Goal: Understand process/instructions: Learn about a topic

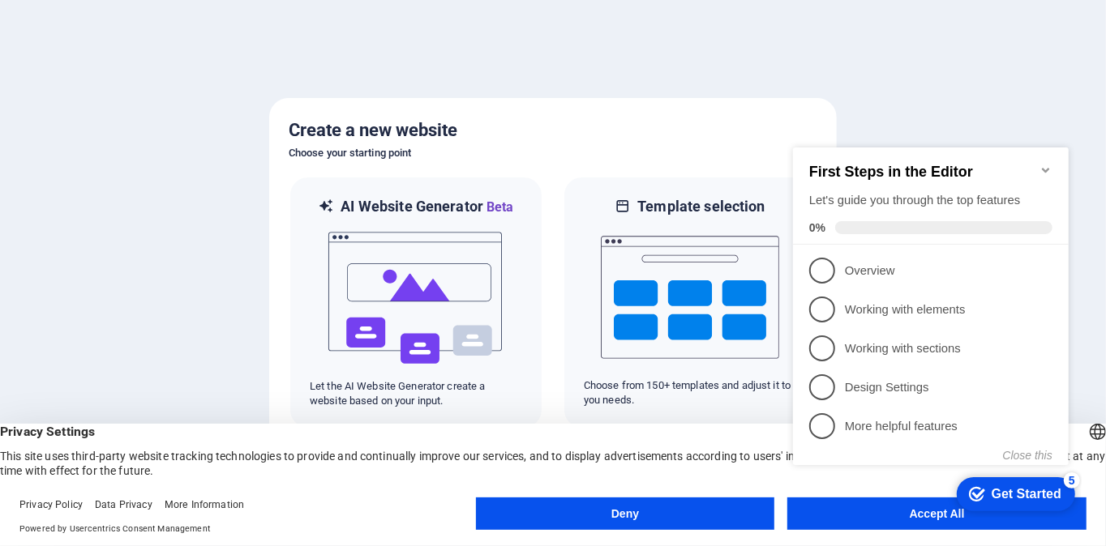
click div "checkmark Get Started 5 First Steps in the Editor Let's guide you through the t…"
drag, startPoint x: 914, startPoint y: 507, endPoint x: 894, endPoint y: 513, distance: 21.3
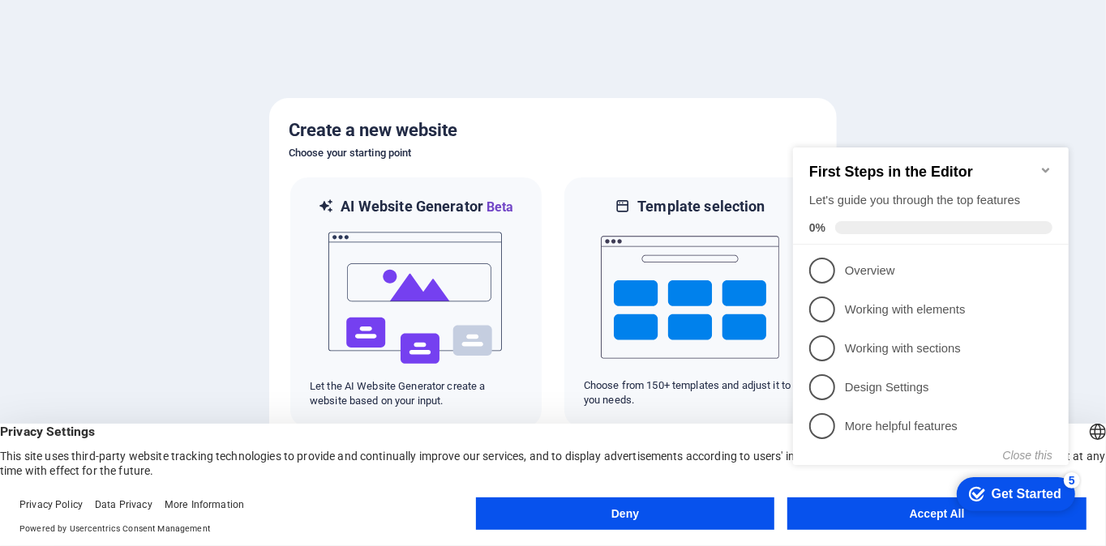
click div "checkmark Get Started 5 First Steps in the Editor Let's guide you through the t…"
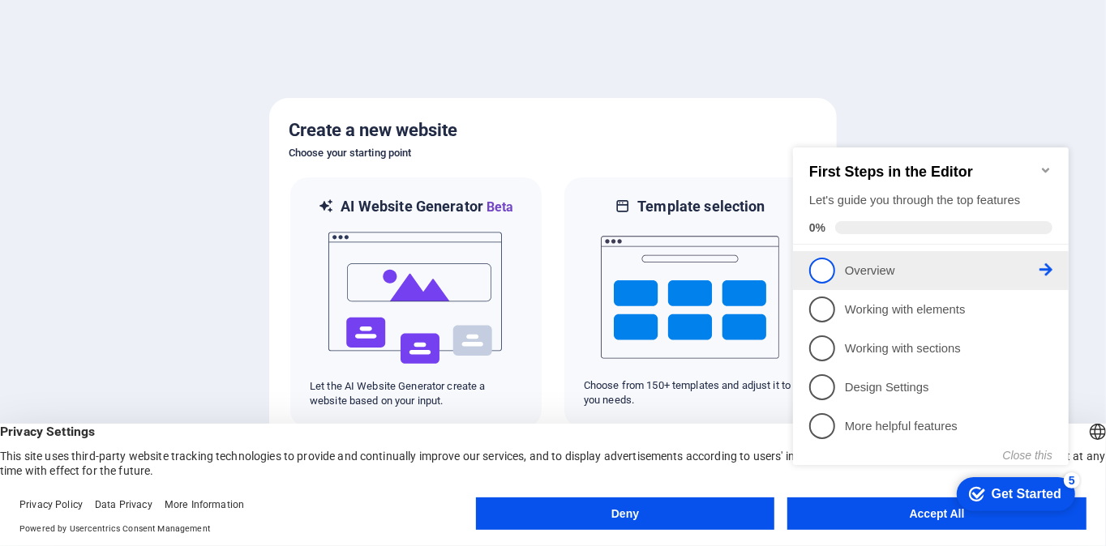
click at [820, 268] on span "1" at bounding box center [821, 270] width 26 height 26
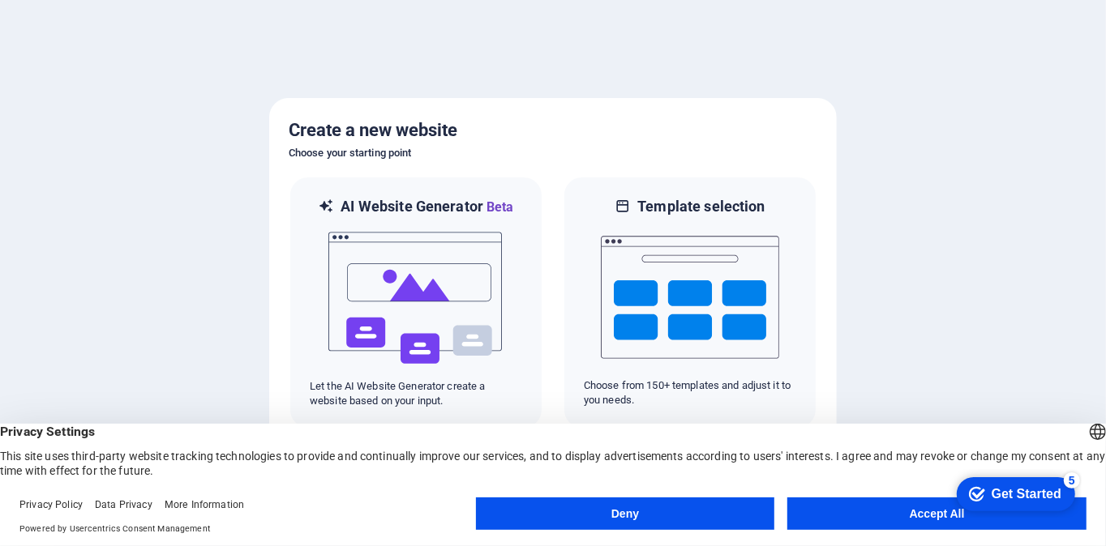
click at [915, 516] on button "Accept All" at bounding box center [936, 514] width 299 height 32
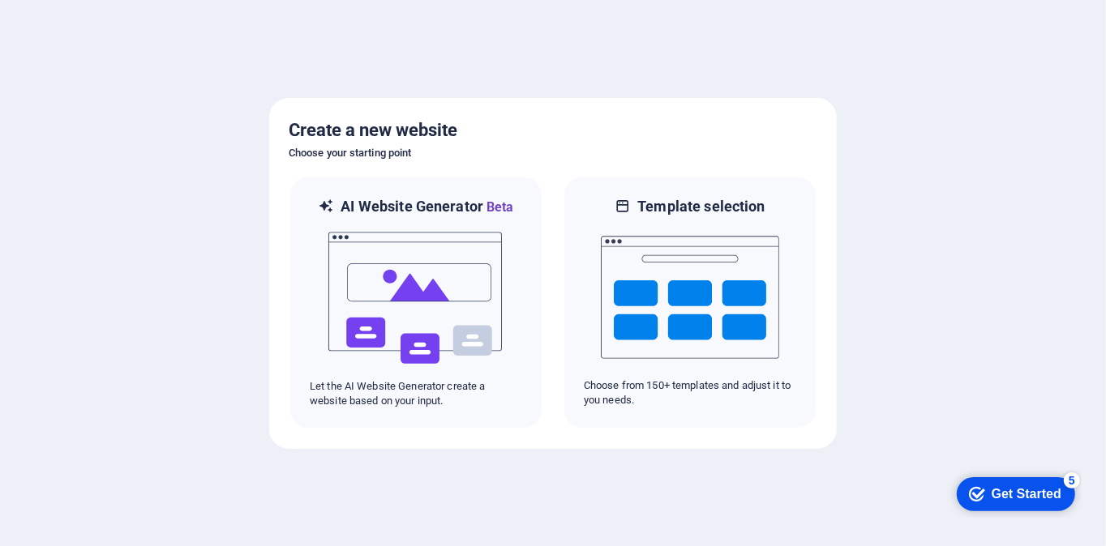
click at [993, 498] on div "Get Started" at bounding box center [1026, 493] width 70 height 15
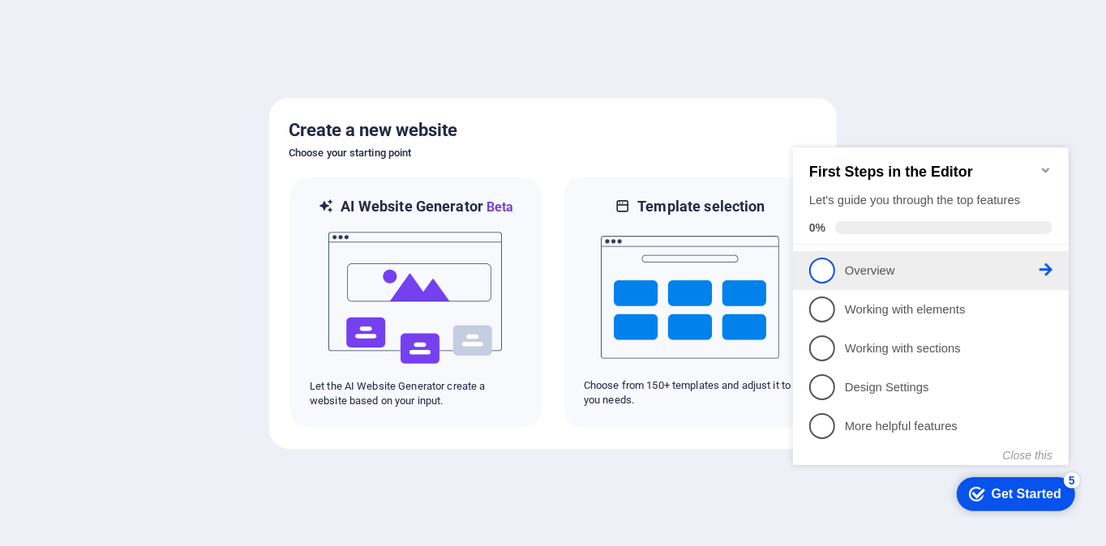
click at [823, 268] on span "1" at bounding box center [821, 270] width 26 height 26
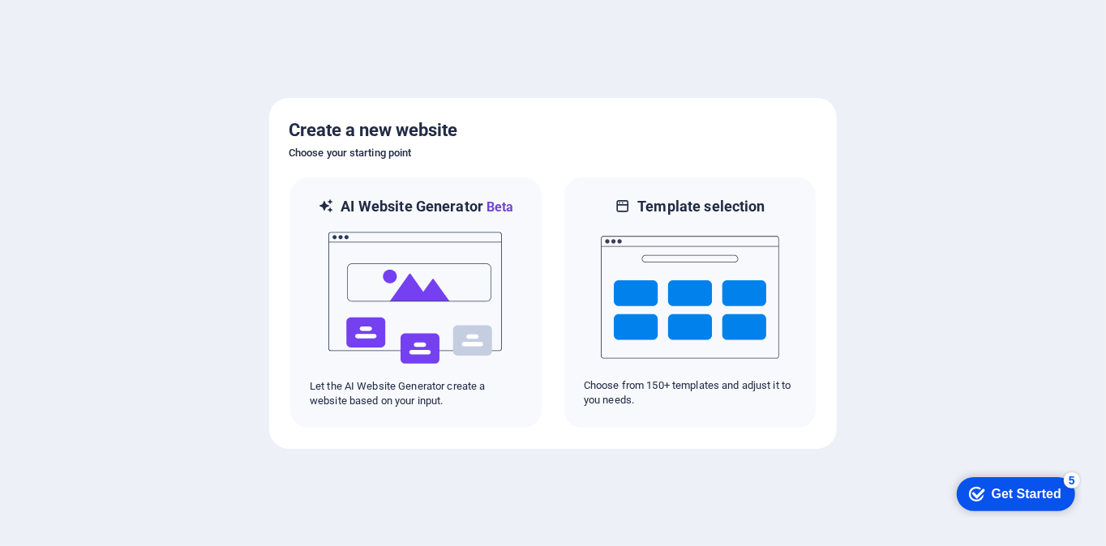
click at [1018, 481] on div "checkmark Get Started 5" at bounding box center [1015, 494] width 118 height 34
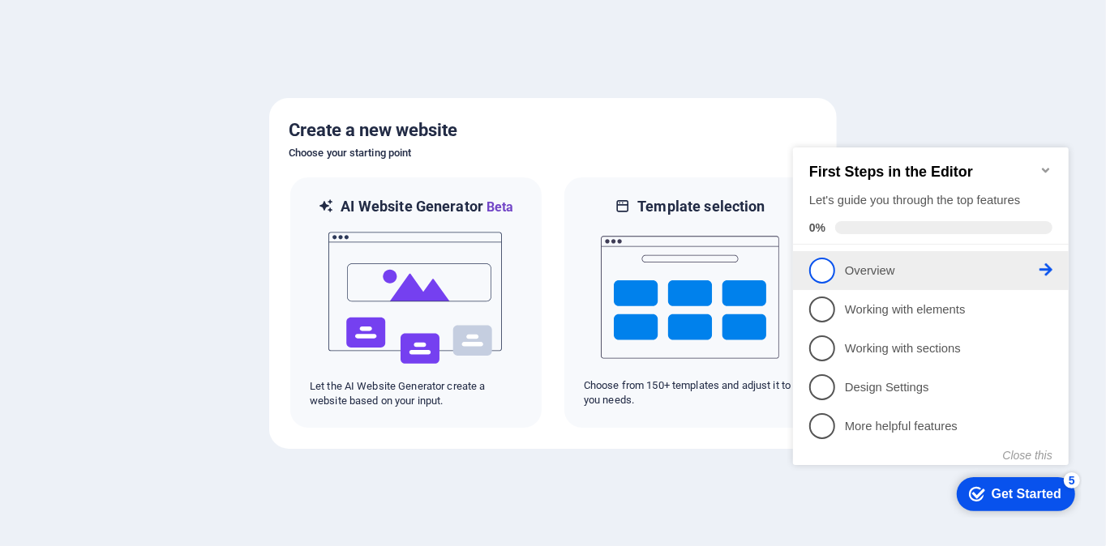
click at [1043, 270] on icon at bounding box center [1044, 269] width 13 height 13
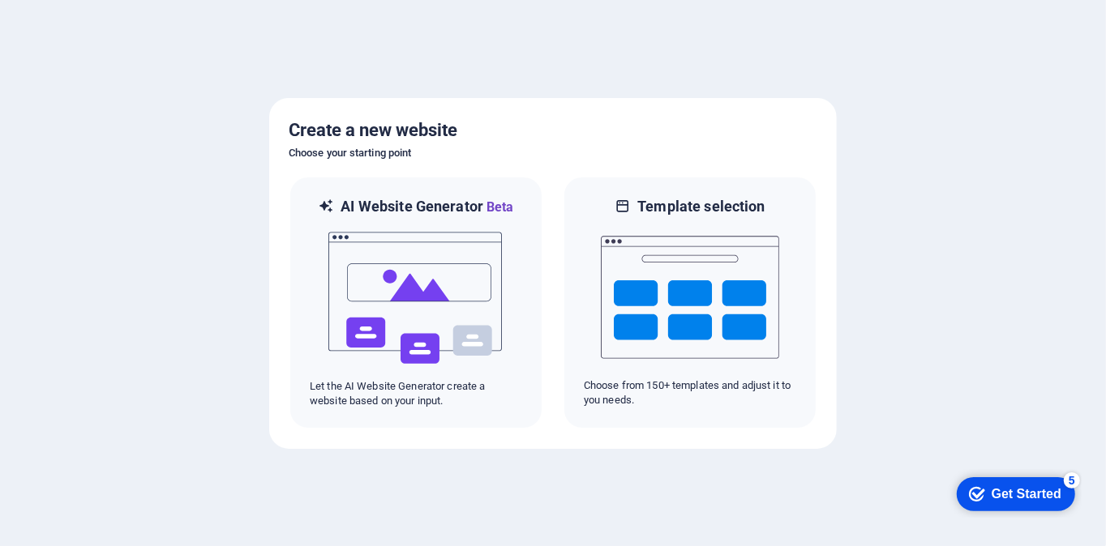
click at [1044, 271] on div at bounding box center [553, 273] width 1106 height 546
click at [1027, 271] on div at bounding box center [553, 273] width 1106 height 546
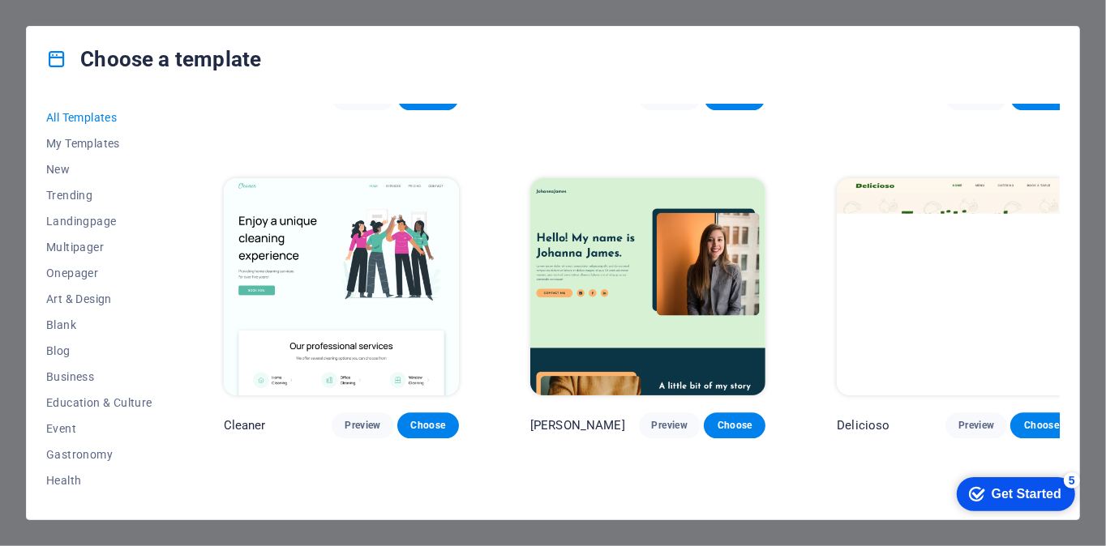
scroll to position [2605, 0]
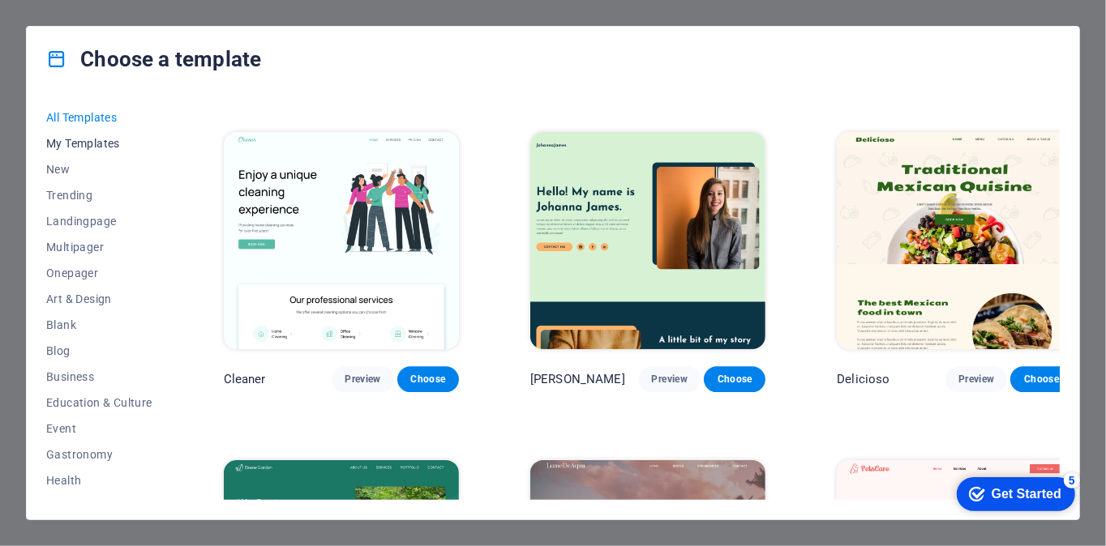
click at [91, 146] on span "My Templates" at bounding box center [99, 143] width 106 height 13
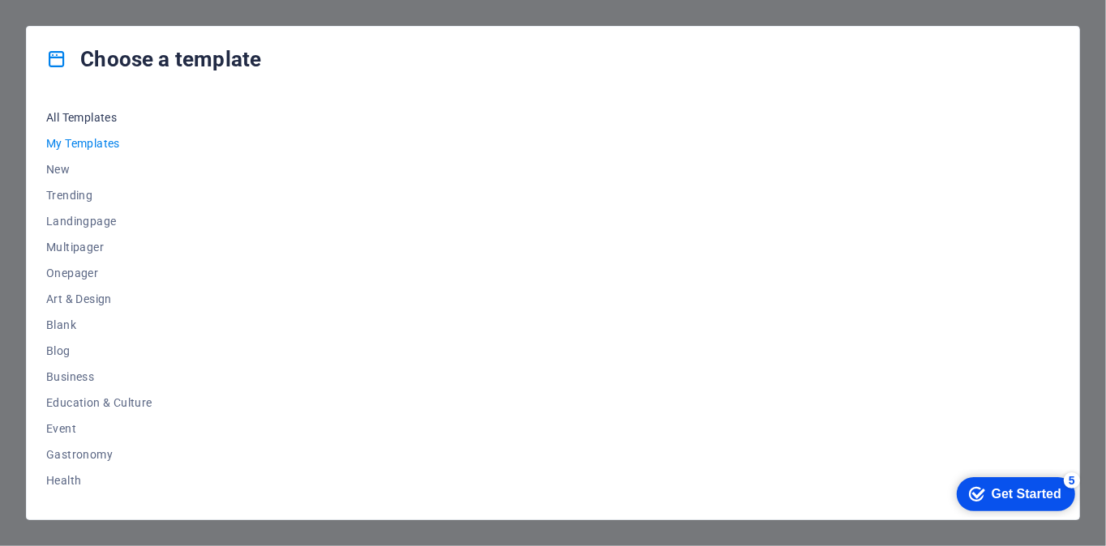
click at [112, 118] on span "All Templates" at bounding box center [99, 117] width 106 height 13
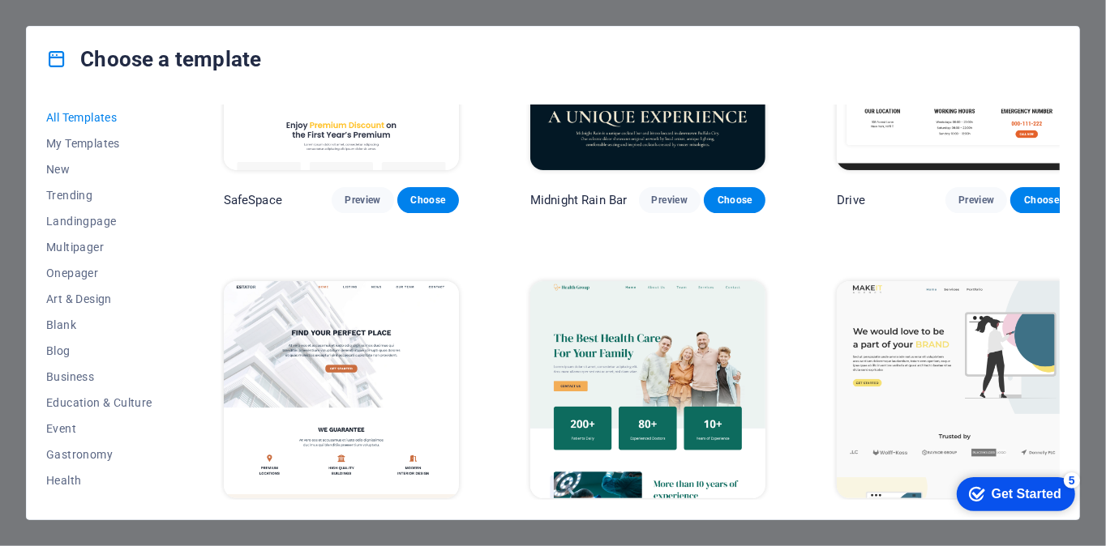
scroll to position [3474, 0]
